Goal: Task Accomplishment & Management: Manage account settings

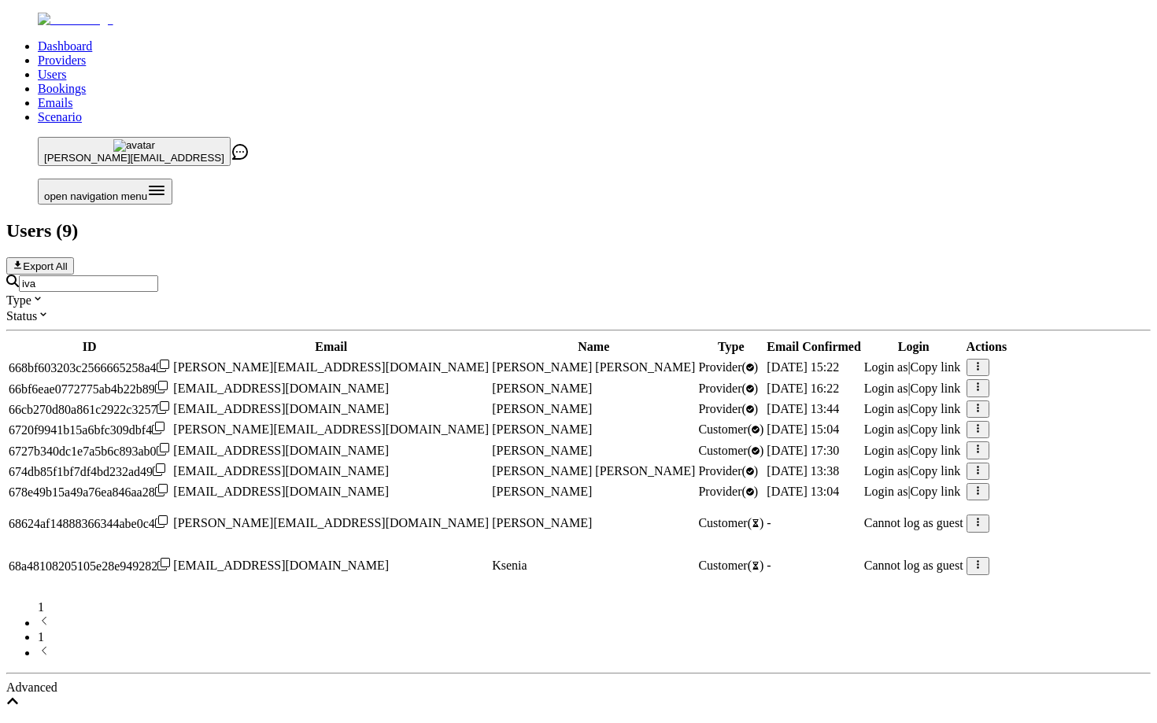
click at [158, 275] on input "iva" at bounding box center [88, 283] width 139 height 17
type input "i"
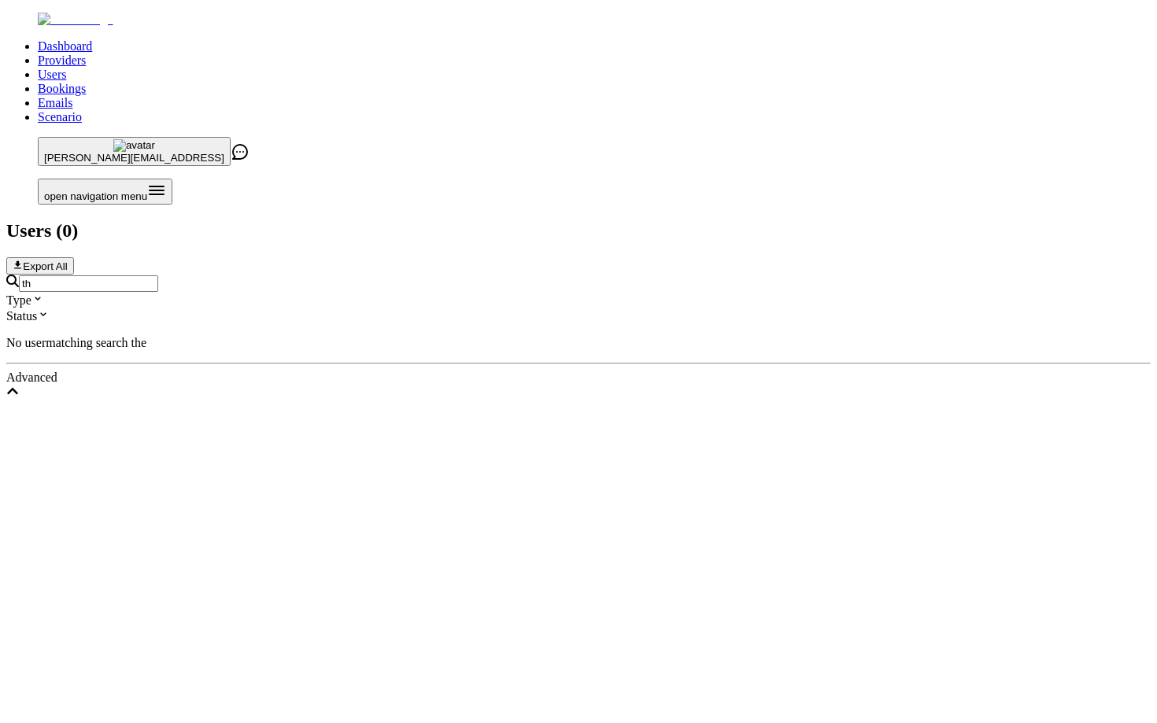
type input "t"
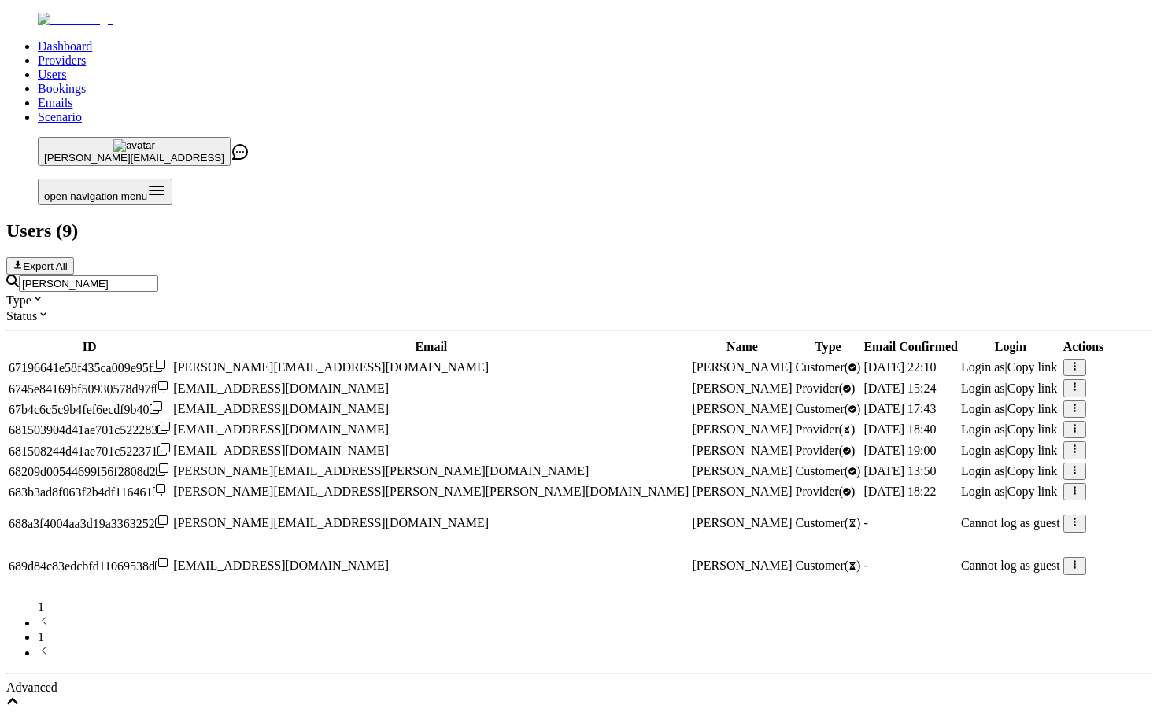
type input "[PERSON_NAME]"
click at [961, 498] on span "Login as" at bounding box center [983, 491] width 44 height 13
click at [158, 275] on input "[PERSON_NAME]" at bounding box center [88, 283] width 139 height 17
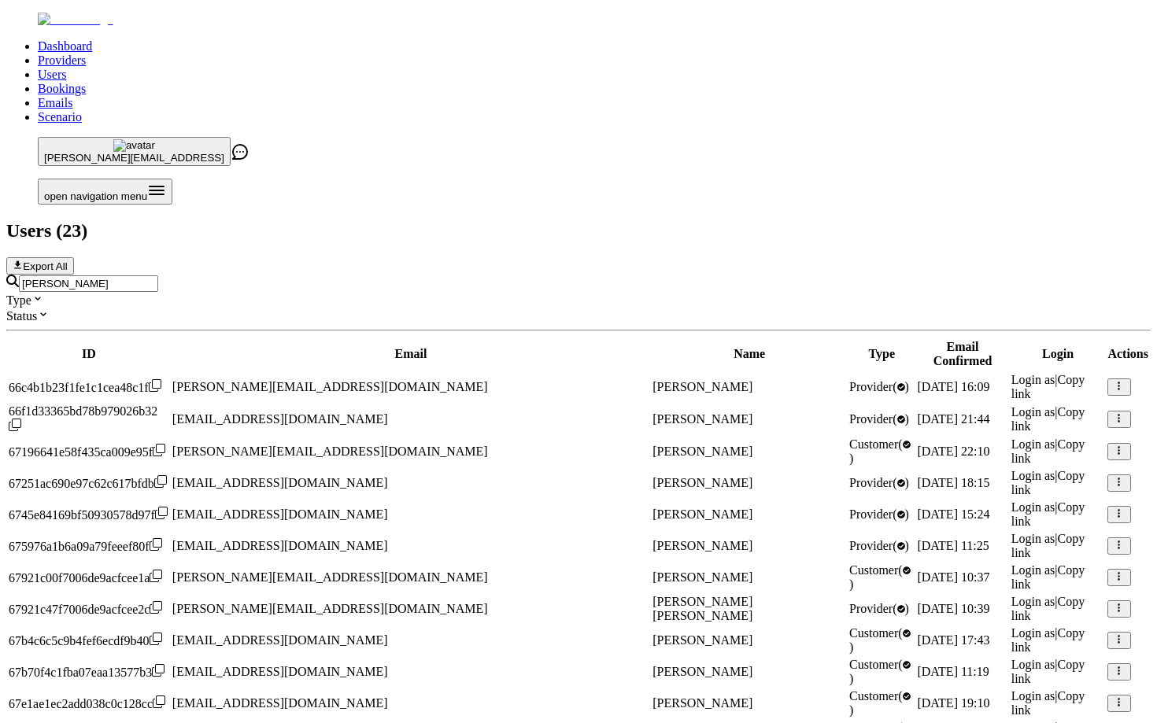
type input "[PERSON_NAME]"
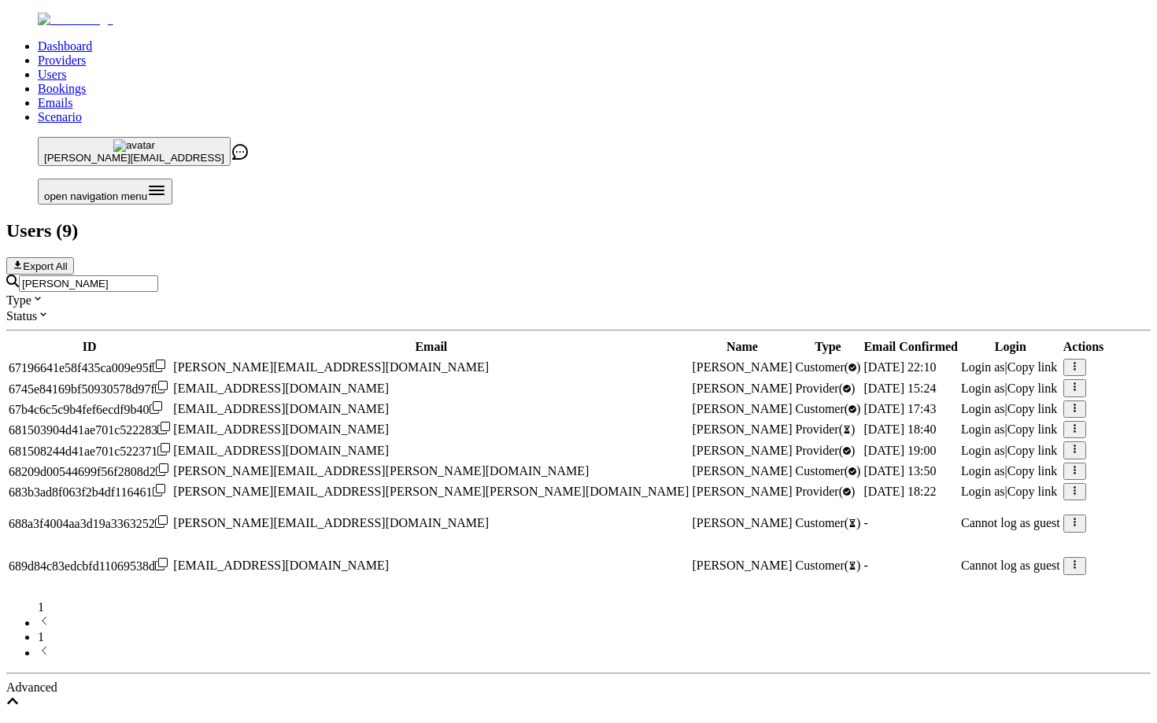
click at [961, 498] on span "Login as" at bounding box center [983, 491] width 44 height 13
